Goal: Find specific page/section: Find specific page/section

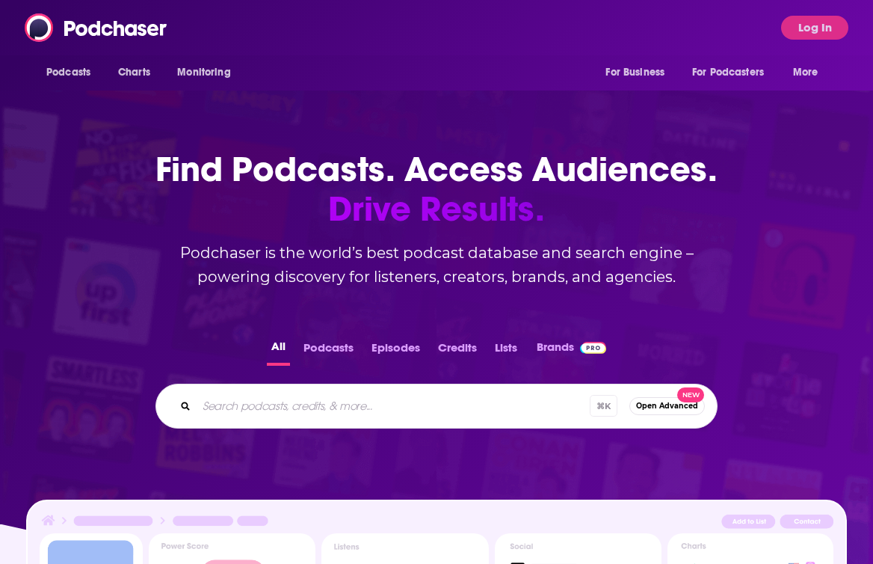
click at [230, 389] on div "⌘ K Open Advanced New" at bounding box center [436, 405] width 562 height 45
click at [816, 17] on button "Log In" at bounding box center [814, 28] width 67 height 24
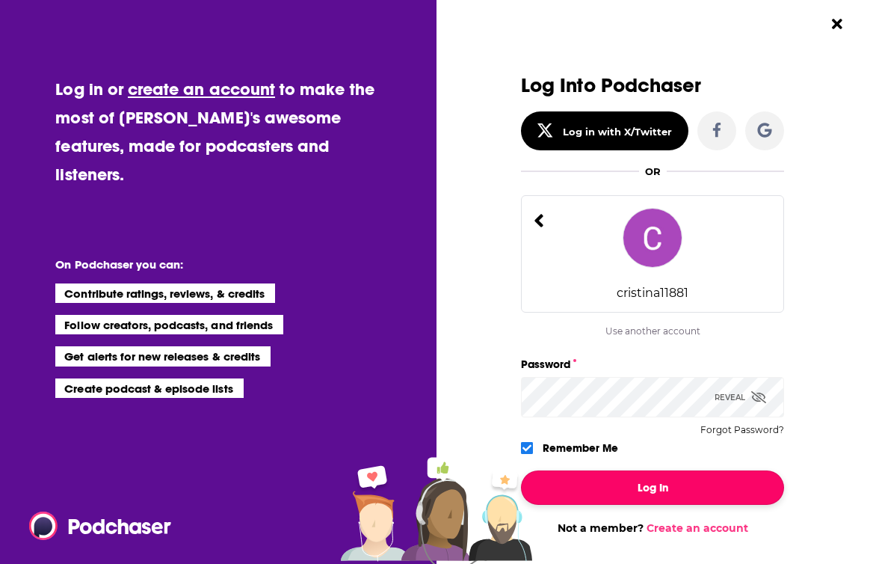
click at [604, 494] on button "Log In" at bounding box center [652, 487] width 263 height 34
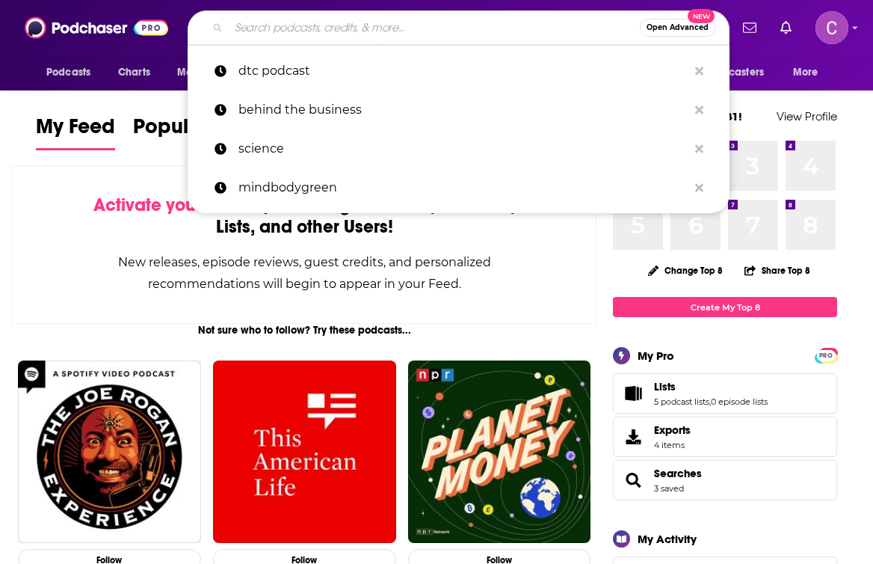
click at [426, 31] on input "Search podcasts, credits, & more..." at bounding box center [434, 28] width 411 height 24
paste input "H3 Podcast"
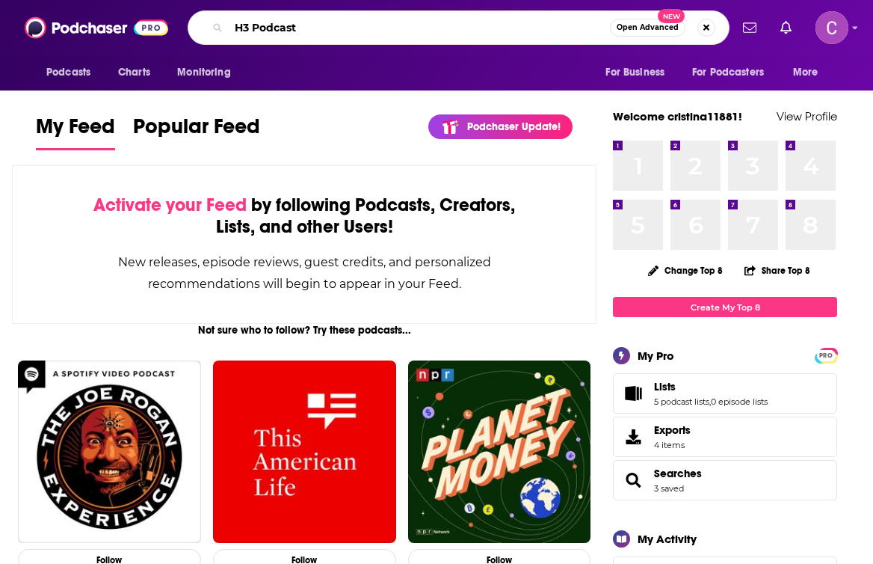
type input "H3 Podcast"
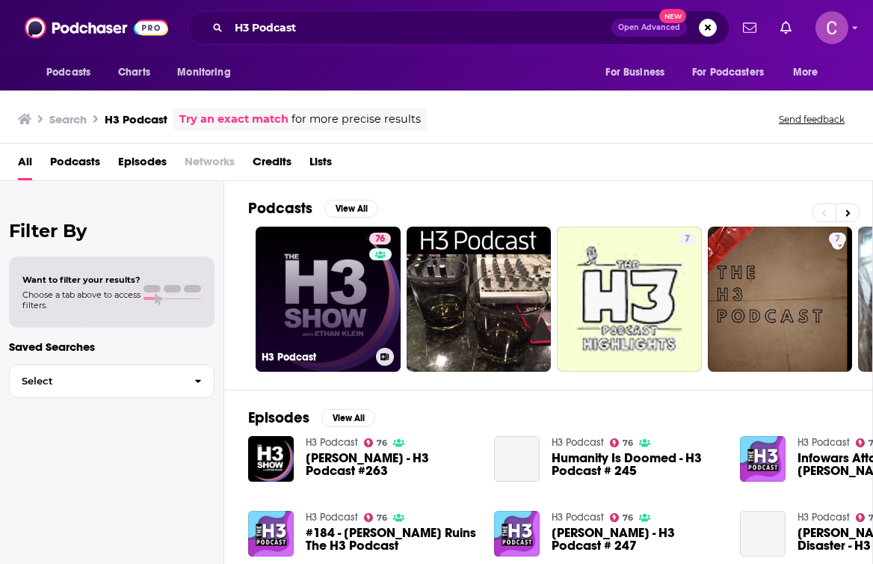
click at [336, 271] on link "76 H3 Podcast" at bounding box center [328, 298] width 145 height 145
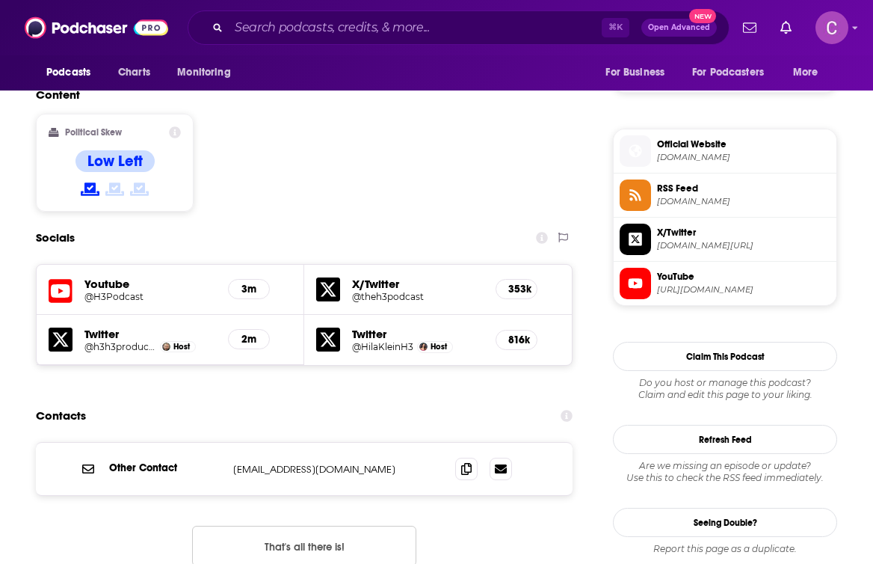
scroll to position [1147, 0]
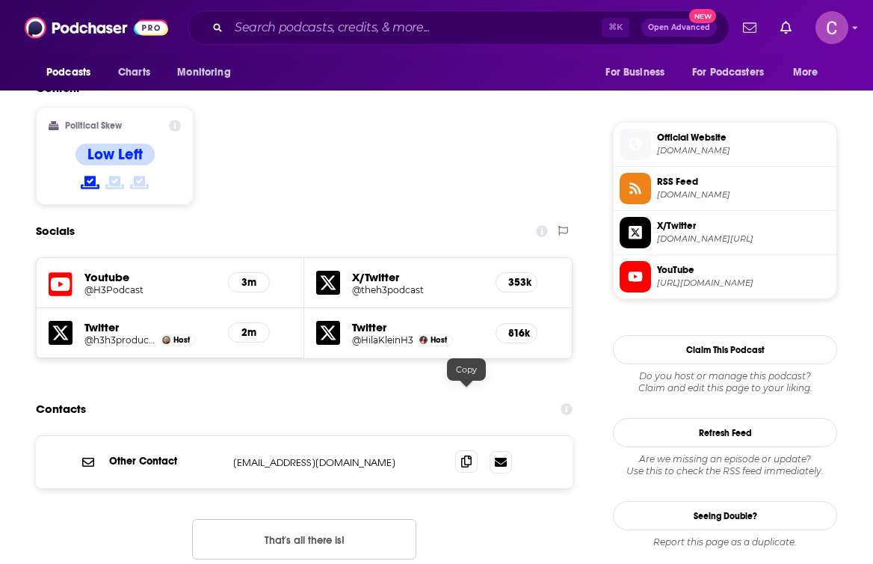
click at [471, 455] on icon at bounding box center [466, 461] width 10 height 12
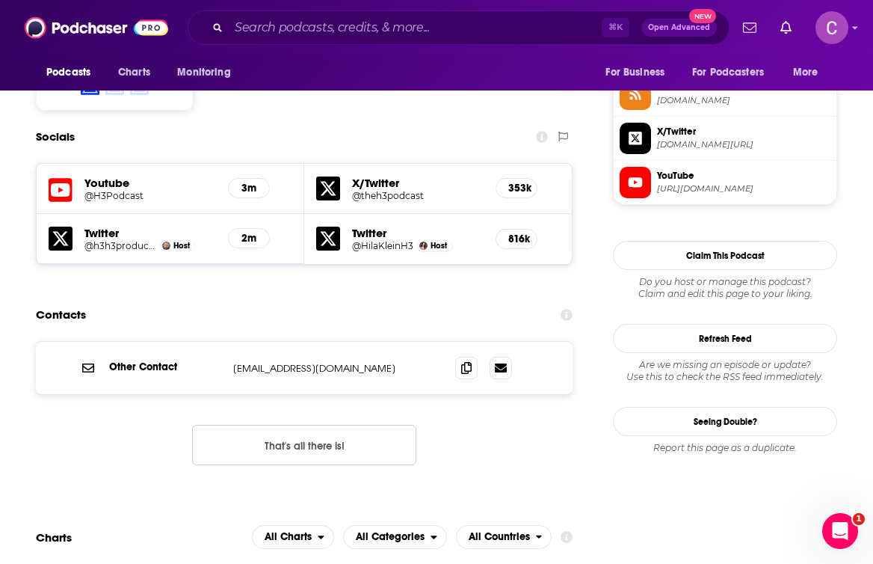
scroll to position [0, 0]
